Goal: Transaction & Acquisition: Purchase product/service

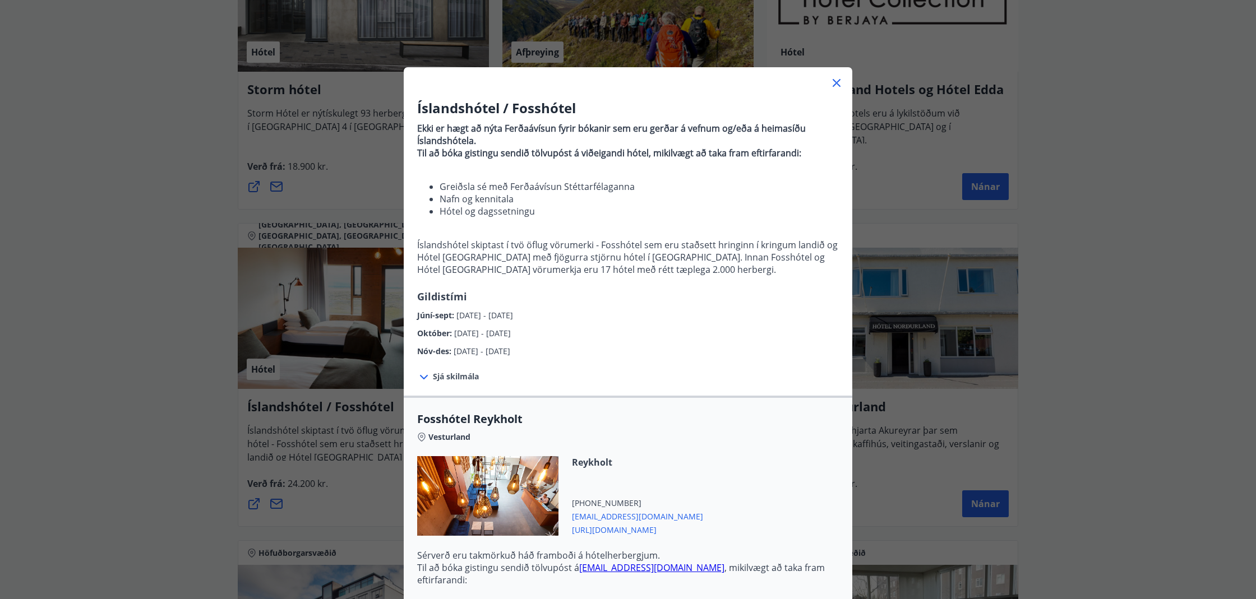
scroll to position [3136, 0]
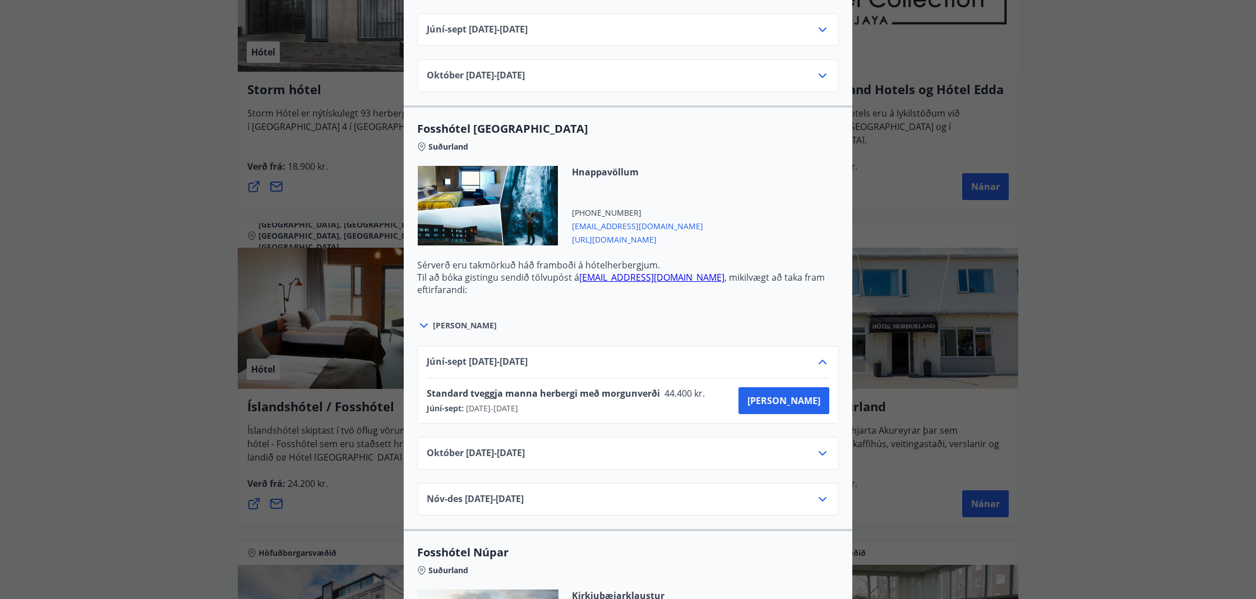
click at [725, 249] on div "Hnappavöllum [PHONE_NUMBER] [EMAIL_ADDRESS][DOMAIN_NAME] [URL][DOMAIN_NAME]" at bounding box center [628, 212] width 422 height 93
click at [799, 401] on span "[PERSON_NAME]" at bounding box center [783, 401] width 73 height 12
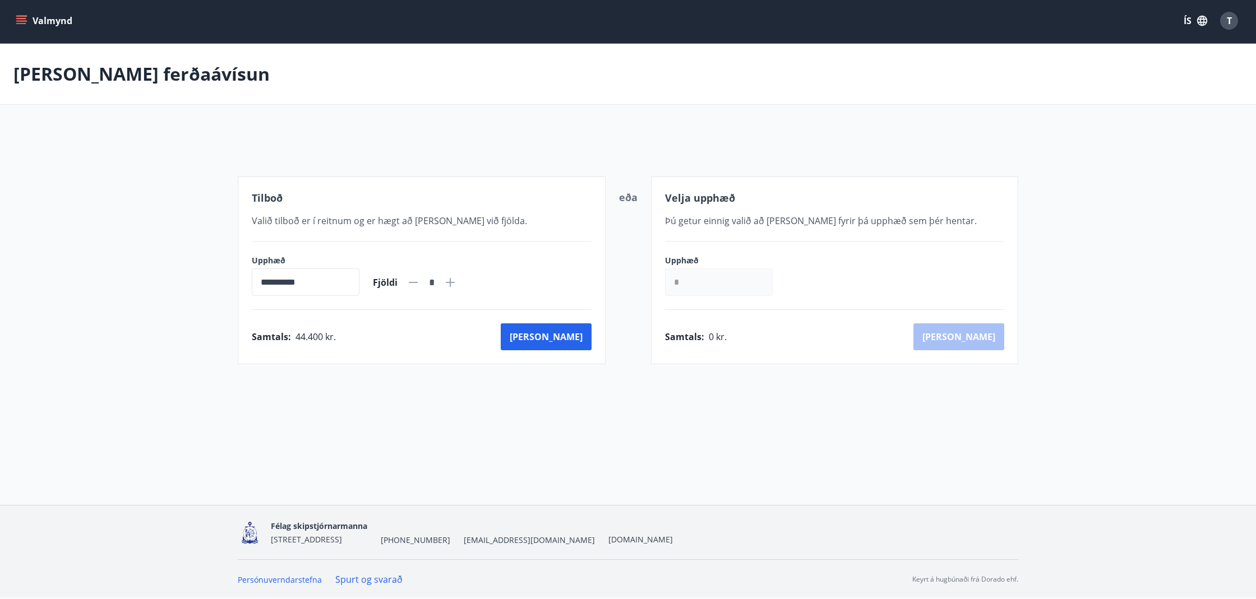
scroll to position [2, 0]
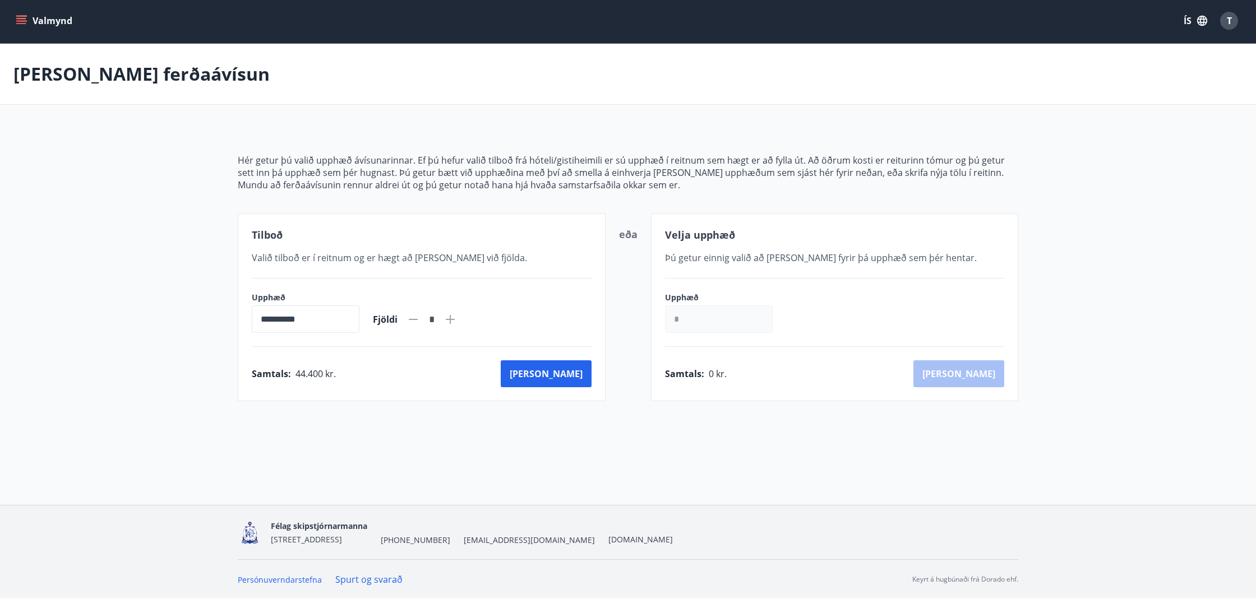
click at [690, 320] on input "*" at bounding box center [719, 319] width 108 height 27
type input "******"
click at [993, 370] on button "[PERSON_NAME]" at bounding box center [958, 374] width 91 height 27
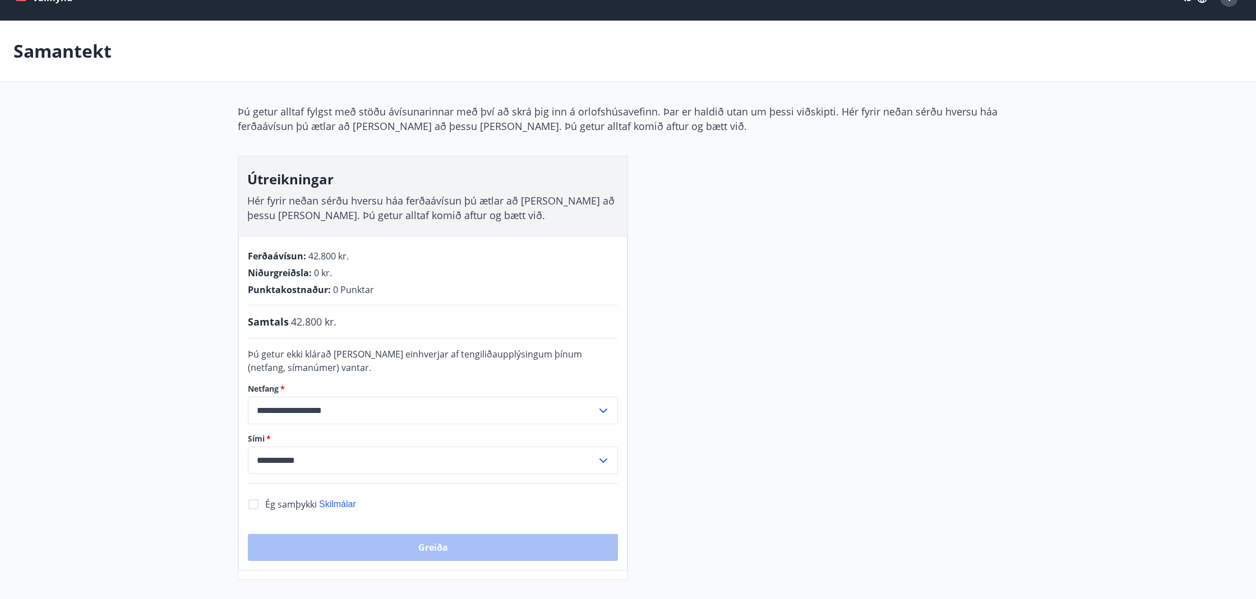
scroll to position [36, 0]
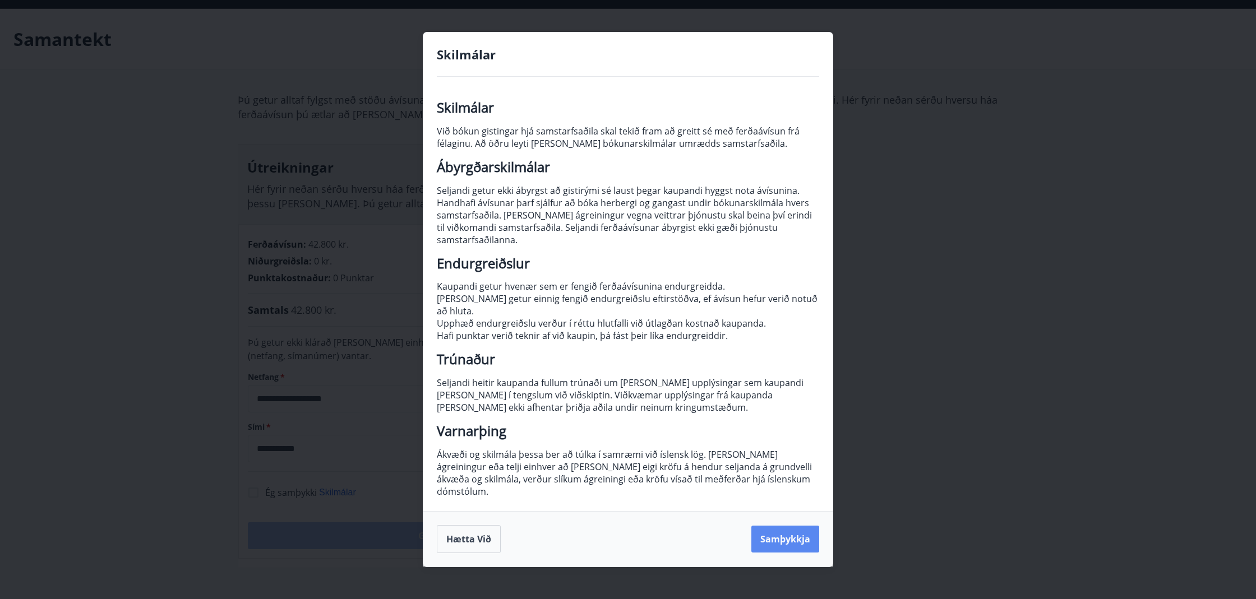
click at [779, 526] on button "Samþykkja" at bounding box center [785, 539] width 68 height 27
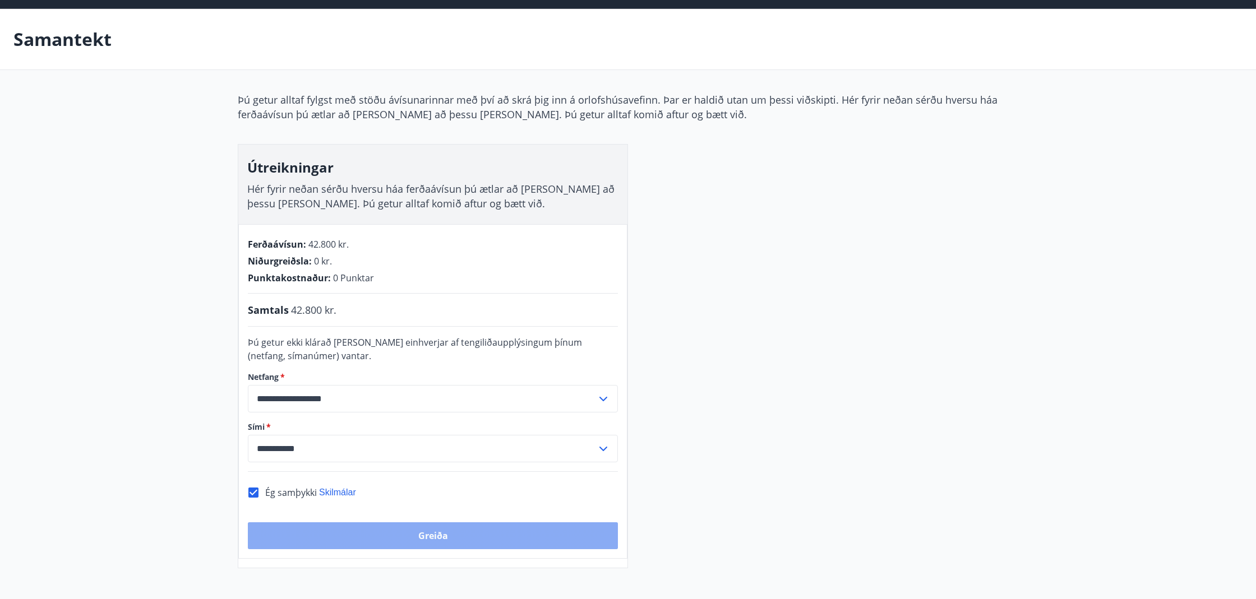
click at [446, 538] on button "Greiða" at bounding box center [433, 536] width 370 height 27
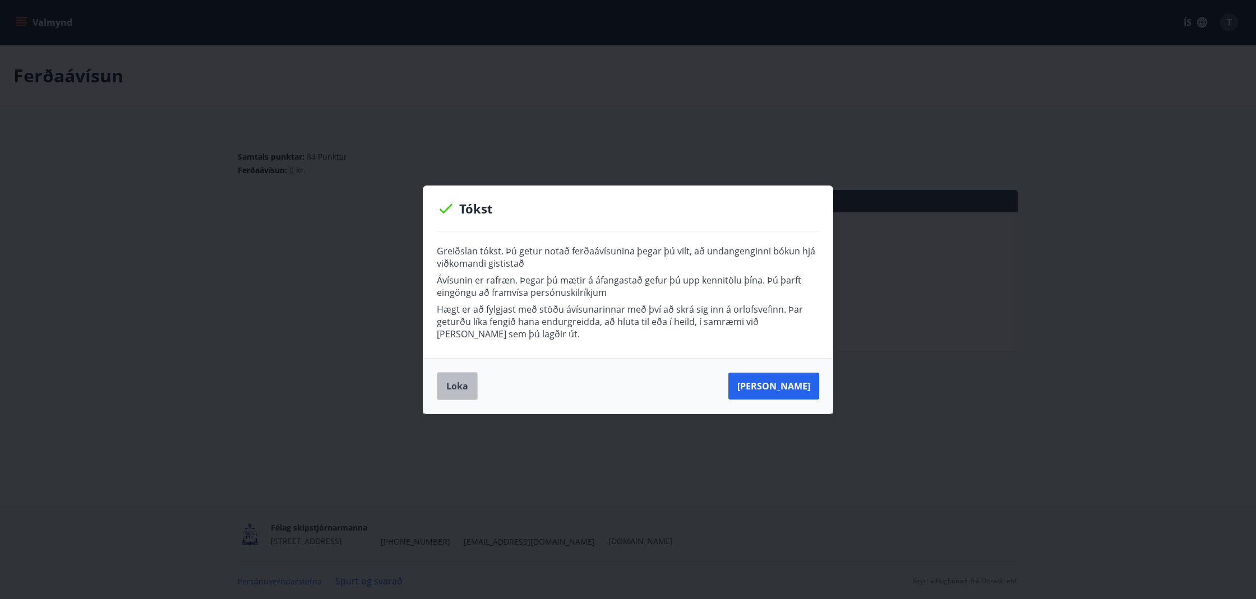
click at [453, 385] on button "Loka" at bounding box center [457, 386] width 41 height 28
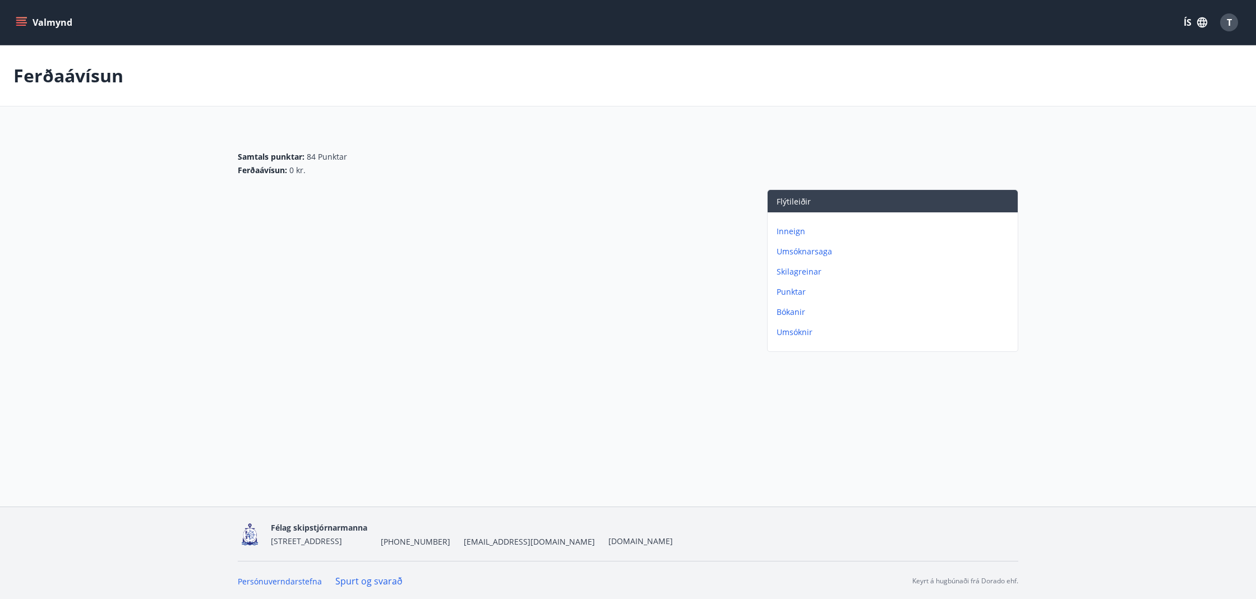
click at [790, 232] on p "Inneign" at bounding box center [895, 231] width 237 height 11
click at [804, 272] on p "Ferðaávísun" at bounding box center [895, 271] width 237 height 11
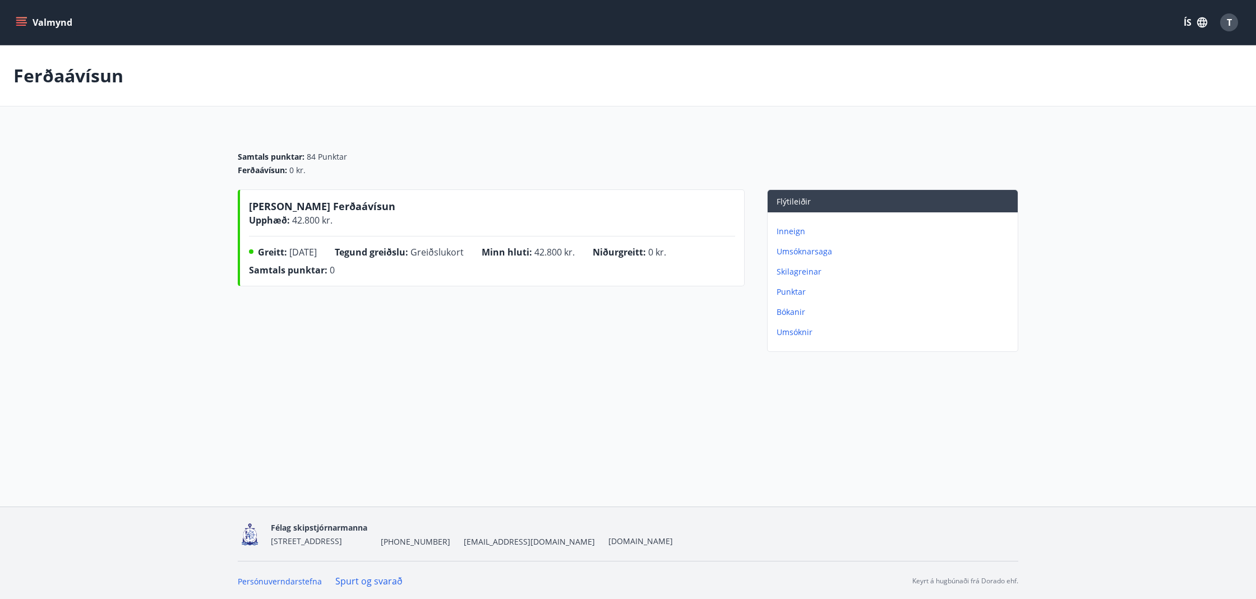
click at [791, 297] on p "Punktar" at bounding box center [895, 291] width 237 height 11
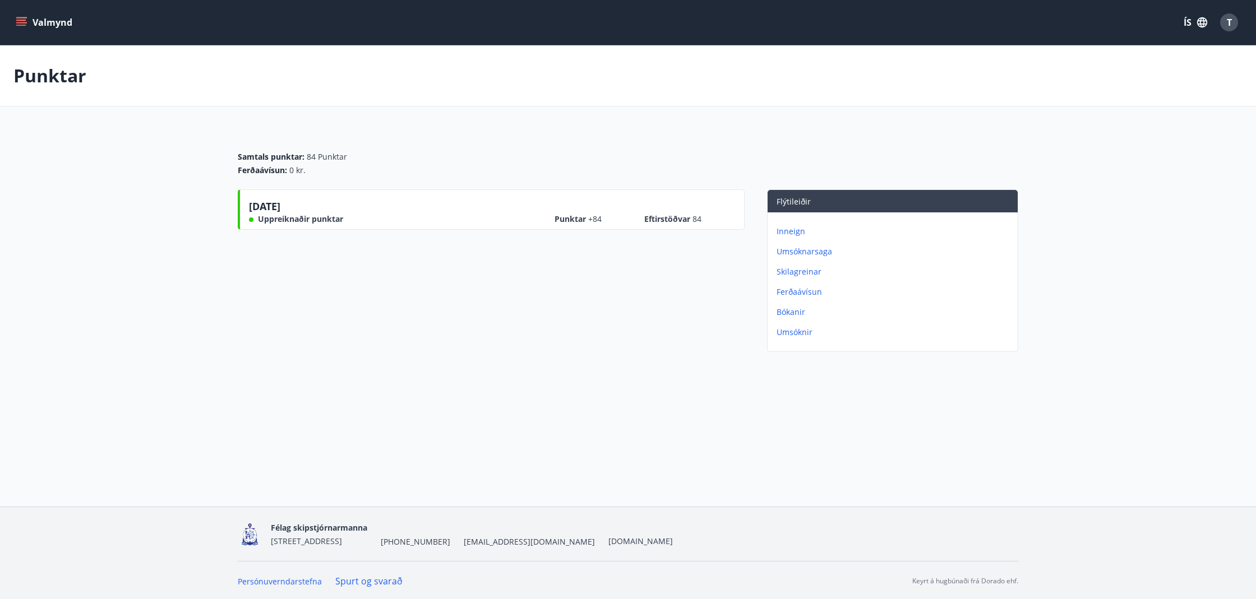
click at [790, 253] on p "Umsóknarsaga" at bounding box center [895, 251] width 237 height 11
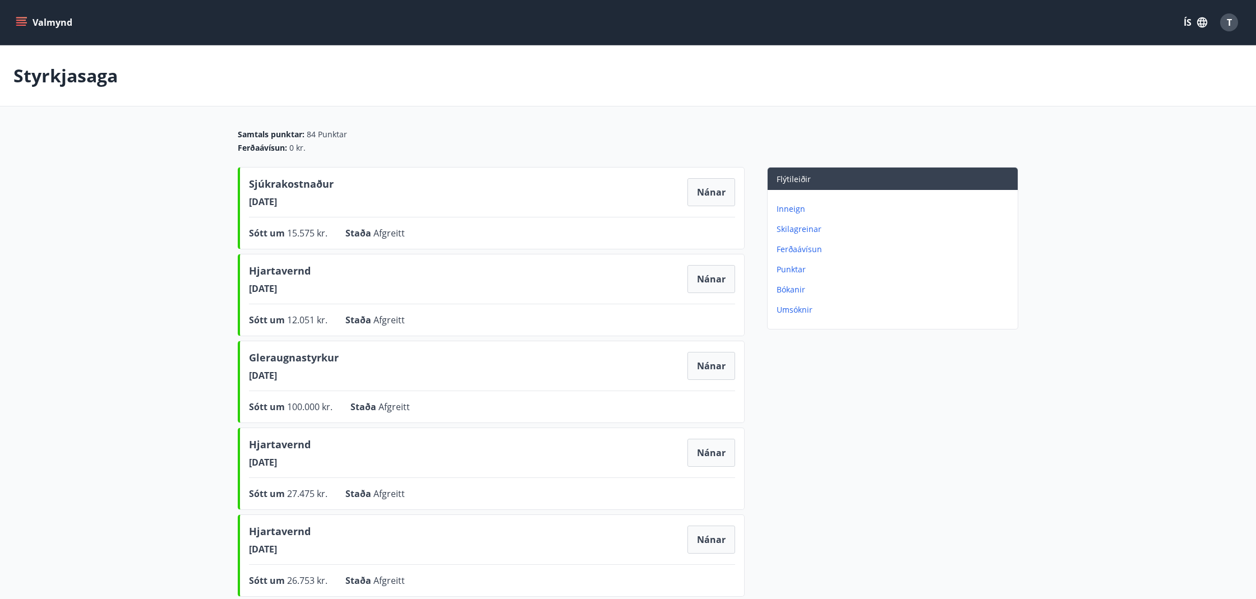
click at [792, 312] on p "Umsóknir" at bounding box center [895, 309] width 237 height 11
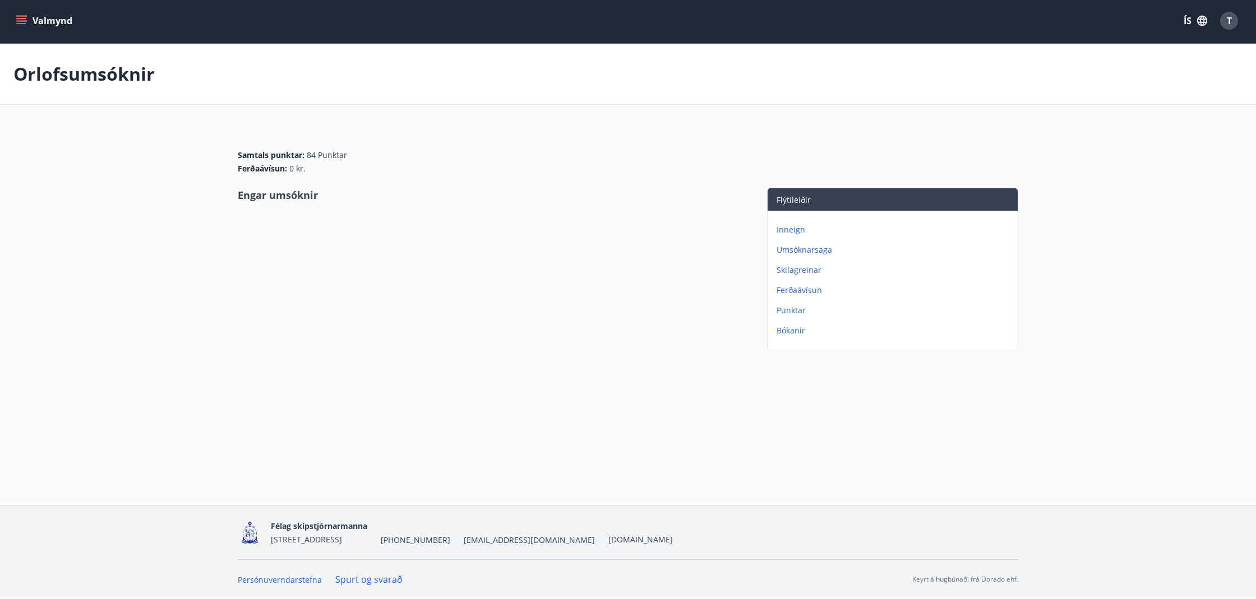
click at [798, 253] on p "Umsóknarsaga" at bounding box center [895, 249] width 237 height 11
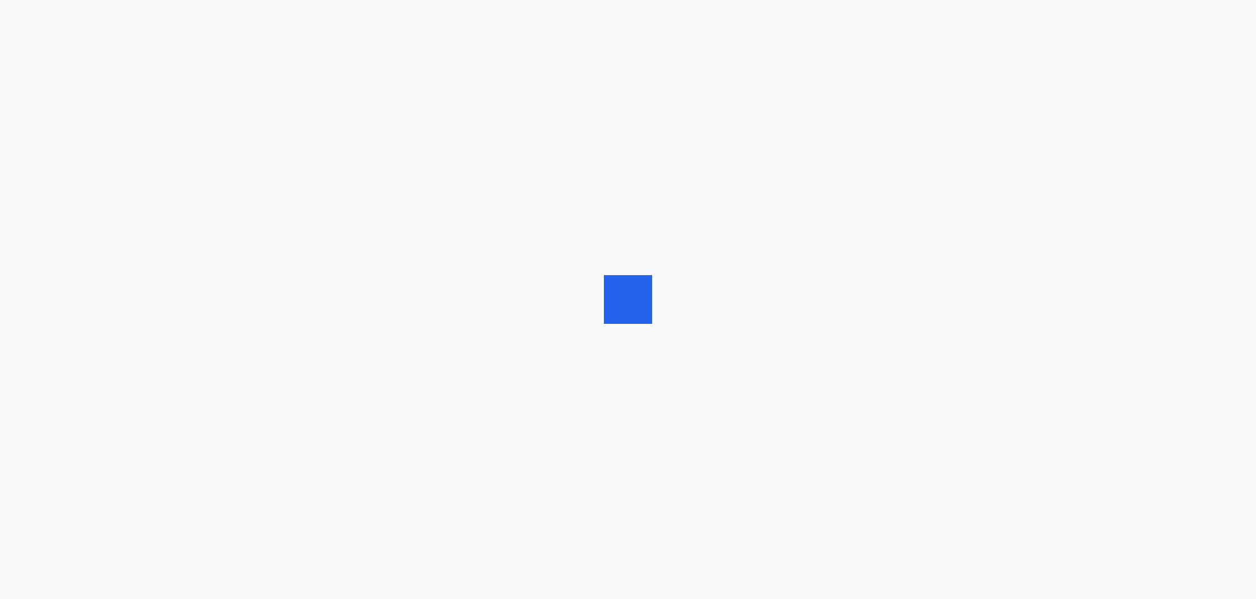
scroll to position [2, 0]
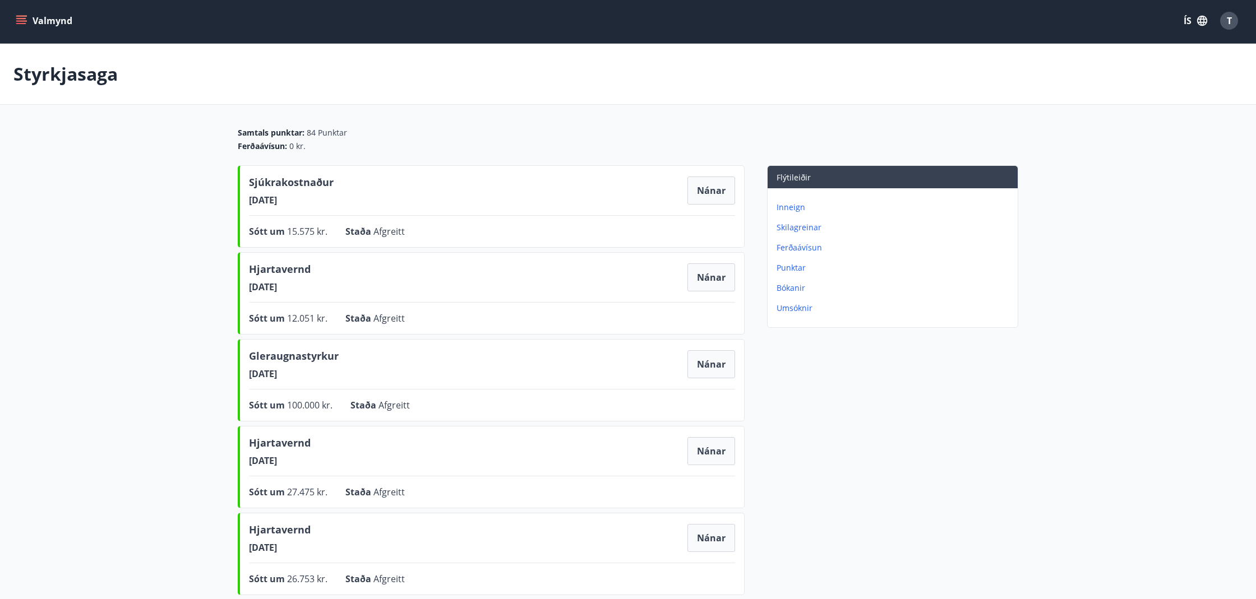
click at [22, 20] on icon "menu" at bounding box center [21, 20] width 11 height 11
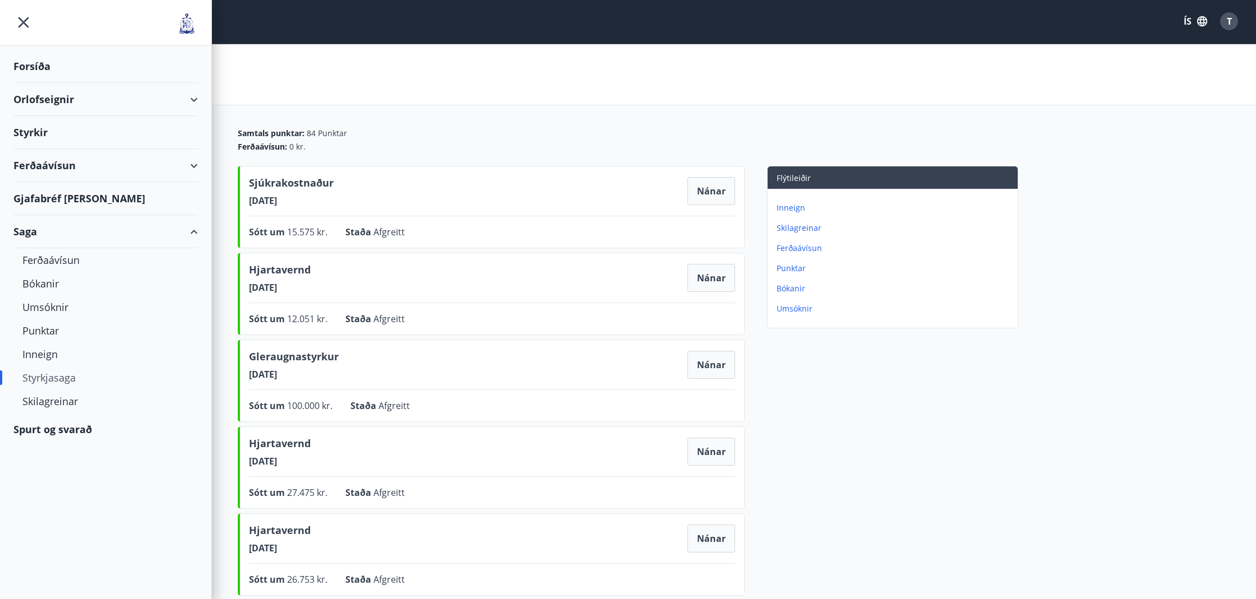
scroll to position [1, 0]
click at [31, 281] on div "Bókanir" at bounding box center [105, 284] width 167 height 24
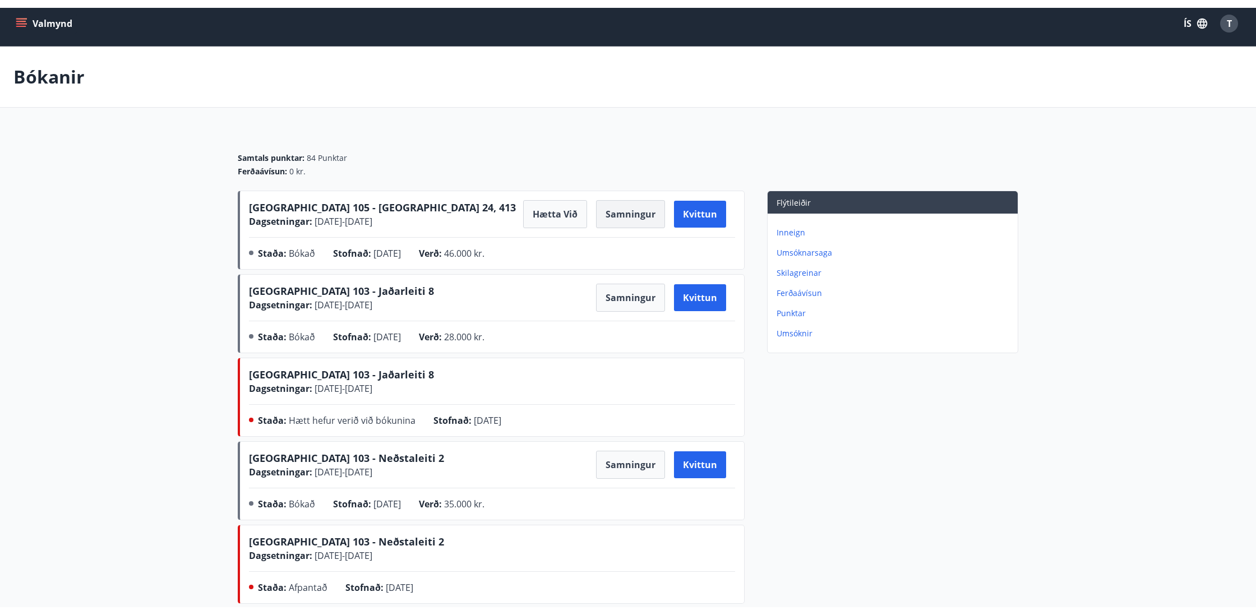
scroll to position [7, 0]
